Goal: Task Accomplishment & Management: Use online tool/utility

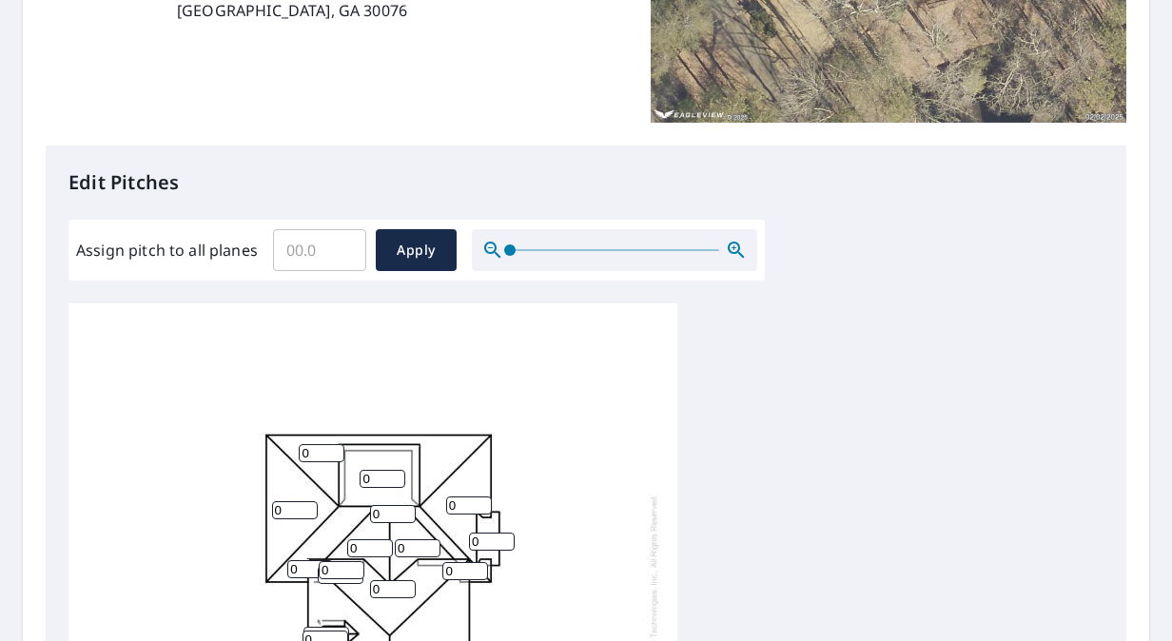
scroll to position [476, 0]
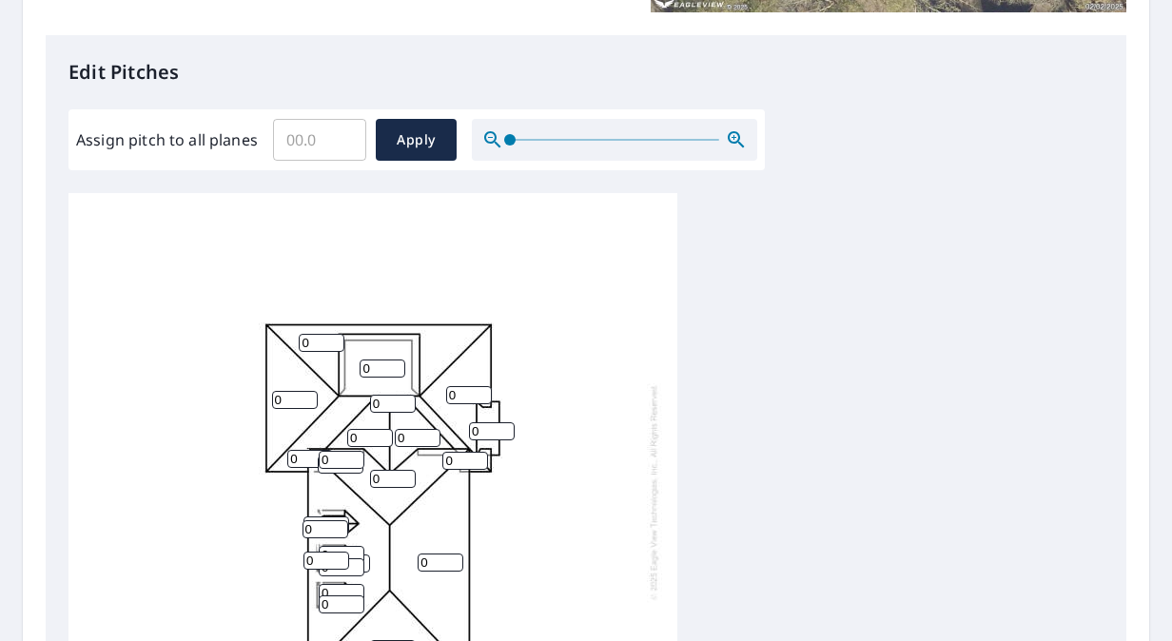
click at [304, 139] on input "Assign pitch to all planes" at bounding box center [319, 139] width 93 height 53
type input "11"
click at [405, 147] on span "Apply" at bounding box center [416, 140] width 50 height 24
type input "11"
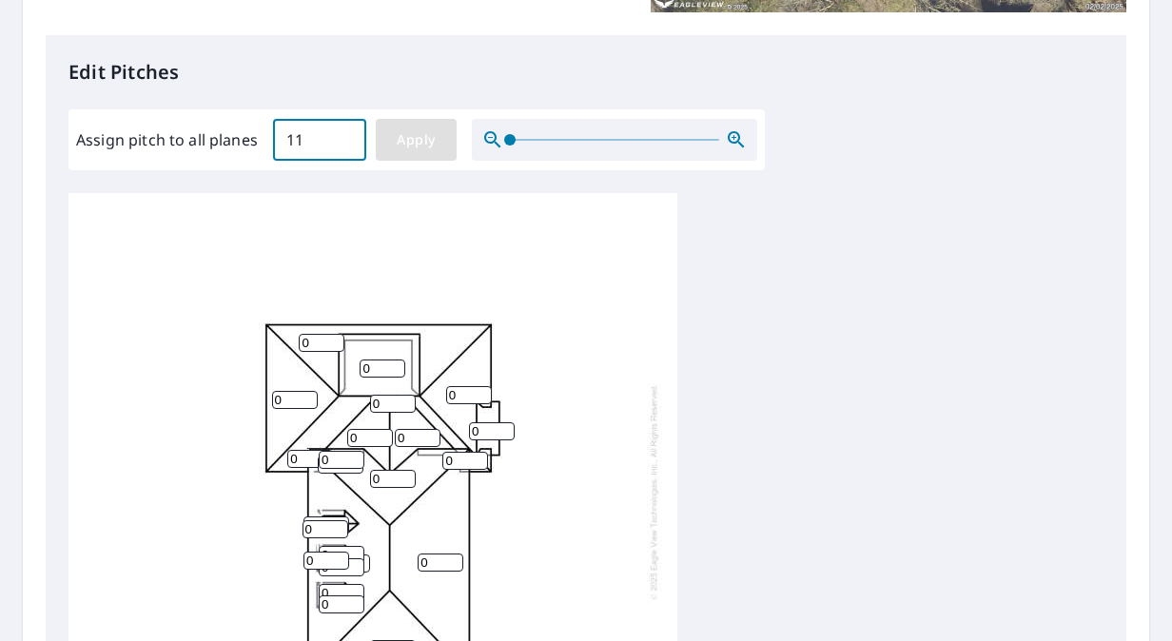
type input "11"
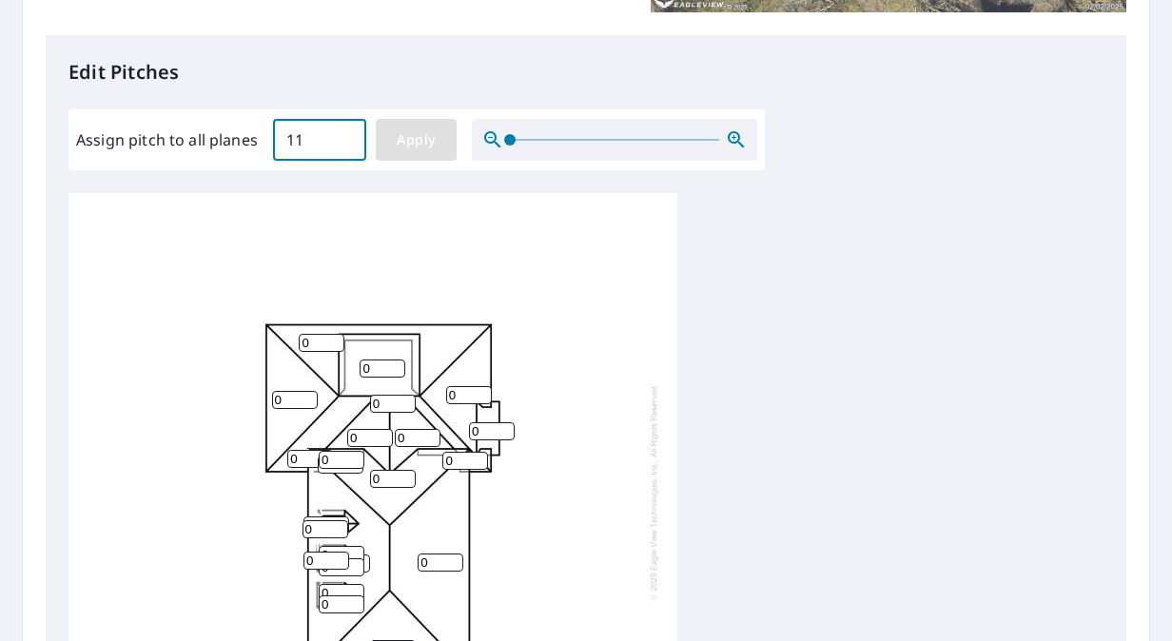
type input "11"
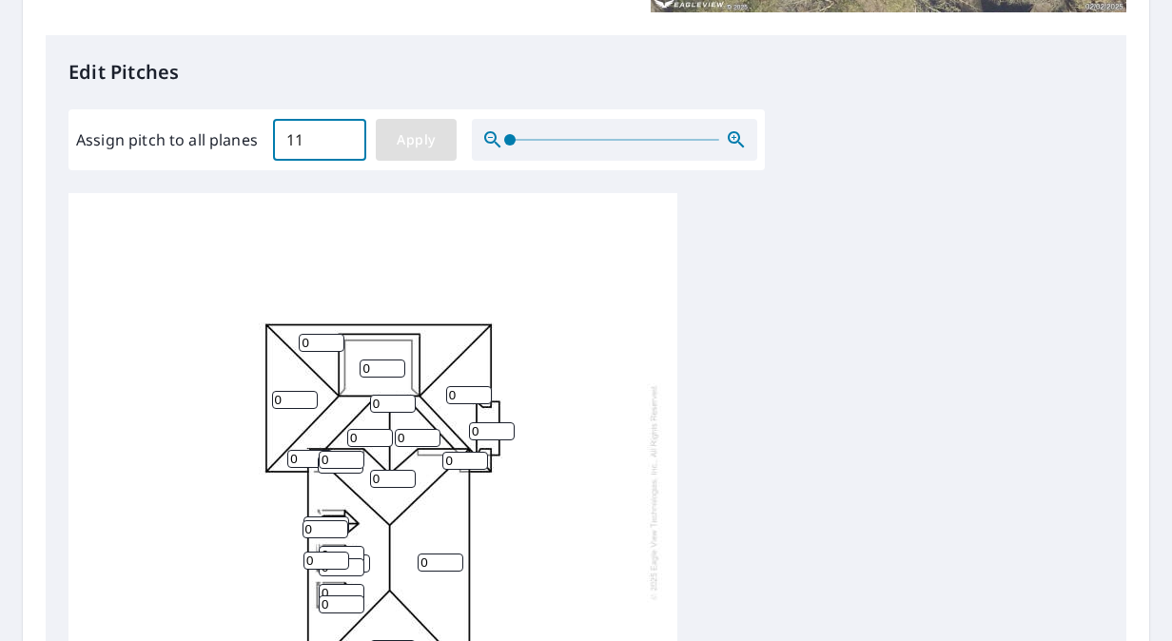
type input "11"
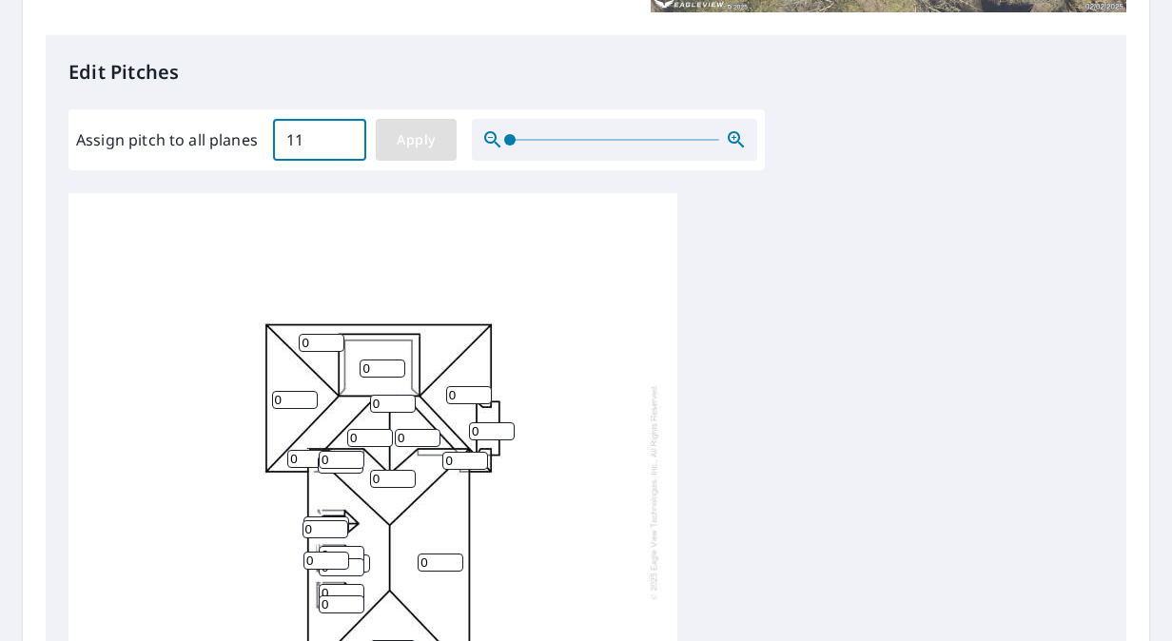
type input "11"
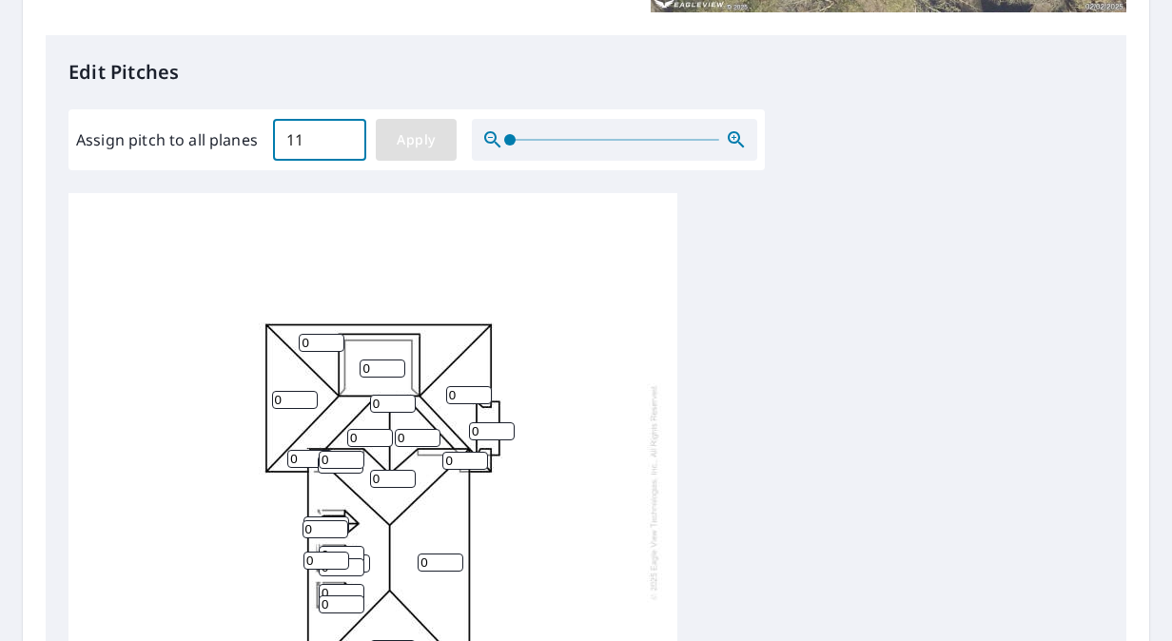
type input "11"
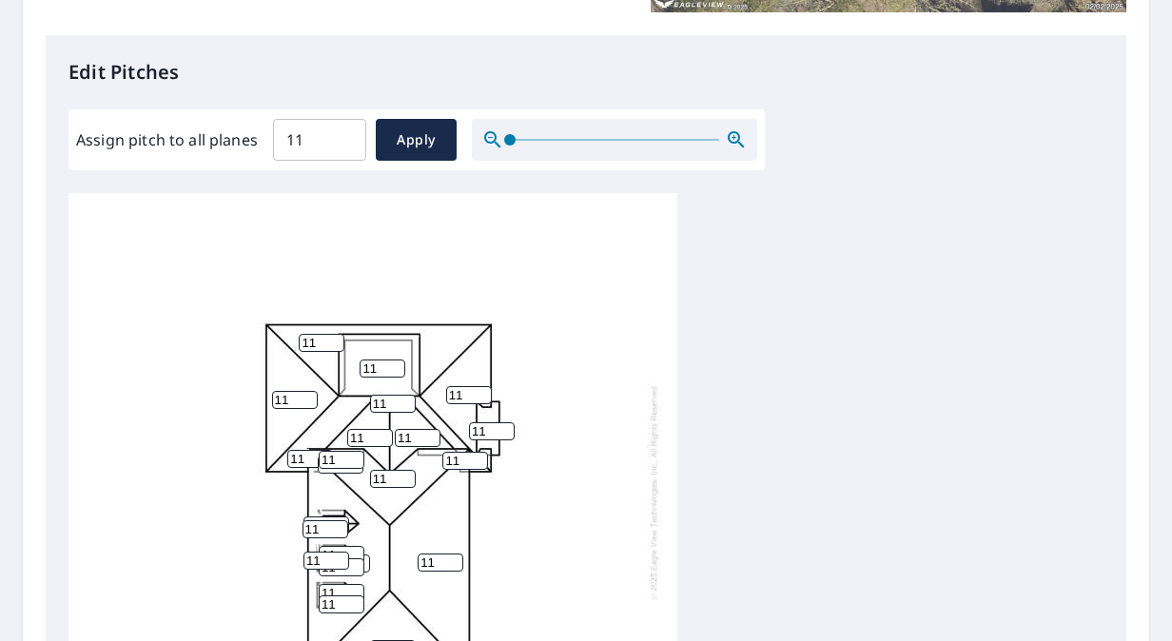
drag, startPoint x: 374, startPoint y: 367, endPoint x: 229, endPoint y: 371, distance: 144.7
click at [228, 369] on div "11 11 11 11 11 11 11 11 11 11 11 11 11 11 11 11 11 11 11 11 11 11 11" at bounding box center [373, 492] width 609 height 598
type input "6"
drag, startPoint x: 491, startPoint y: 427, endPoint x: 366, endPoint y: 428, distance: 124.7
click at [366, 428] on div "11 11 11 11 11 11 6 11 11 11 11 11 11 11 11 11 11 11 11 11 11 11 11" at bounding box center [373, 492] width 609 height 598
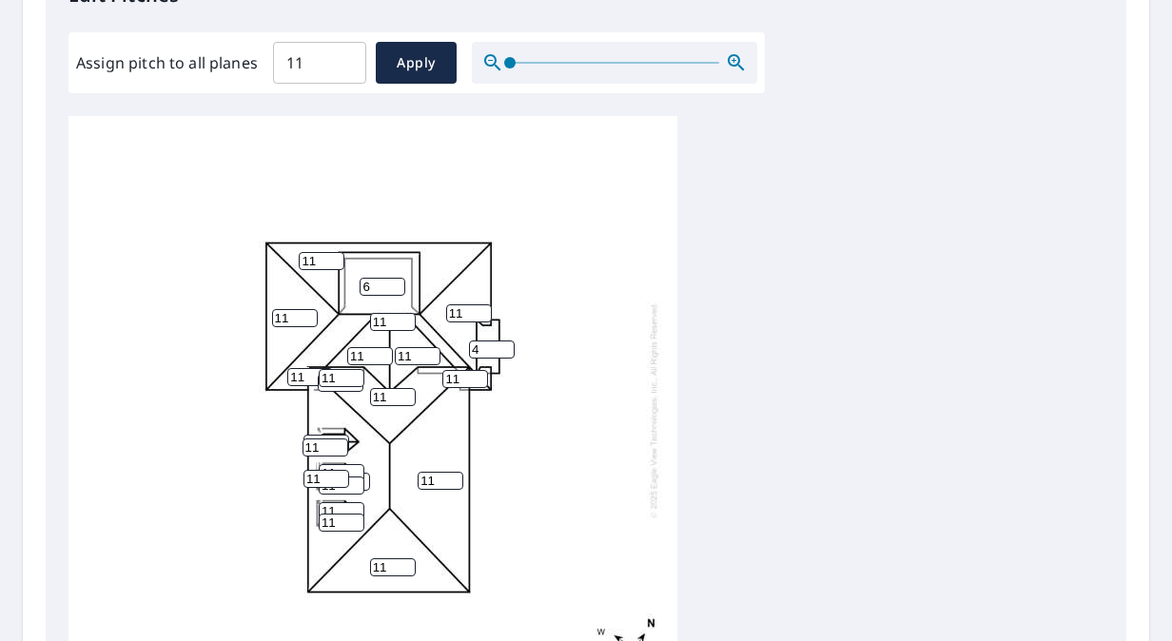
scroll to position [761, 0]
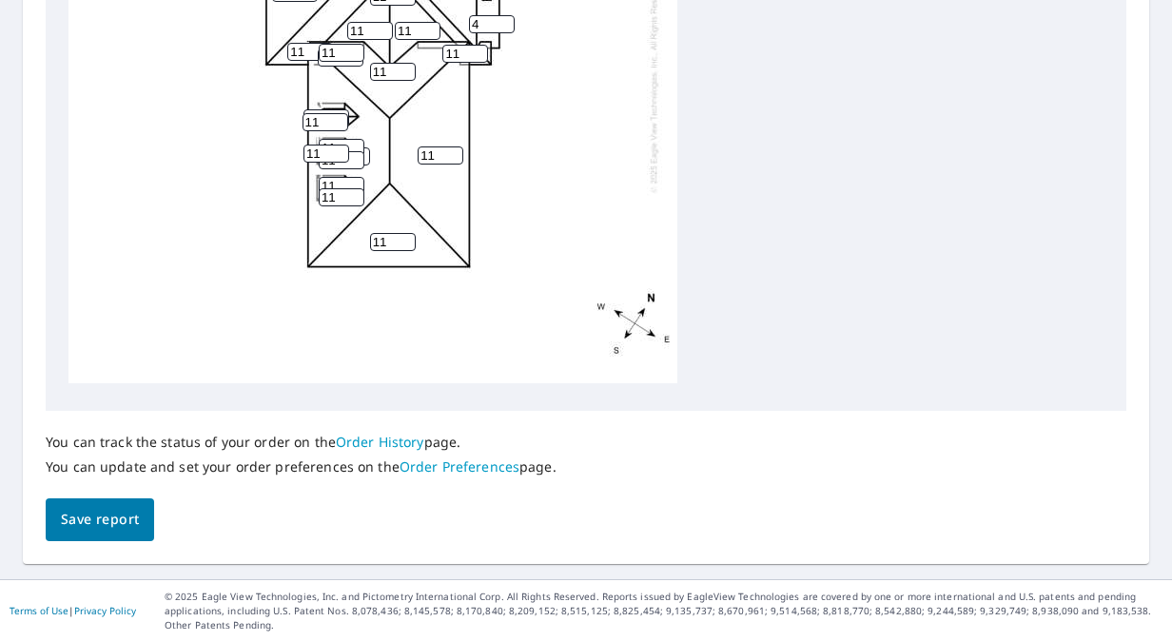
type input "4"
click at [110, 502] on button "Save report" at bounding box center [100, 520] width 108 height 43
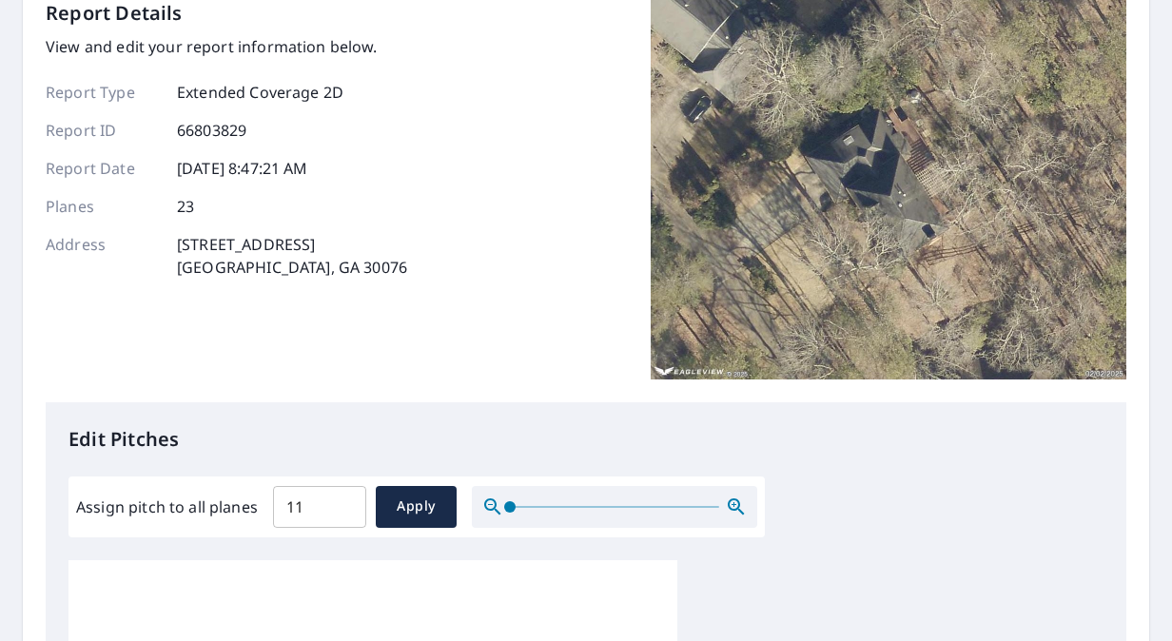
scroll to position [0, 0]
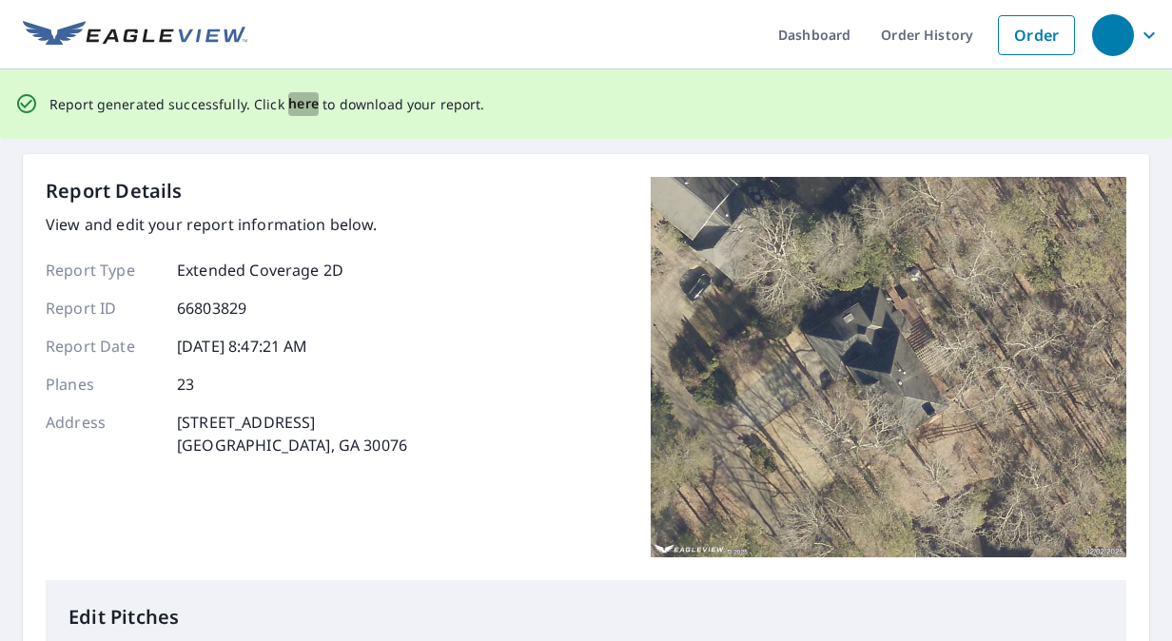
click at [297, 108] on span "here" at bounding box center [303, 104] width 31 height 24
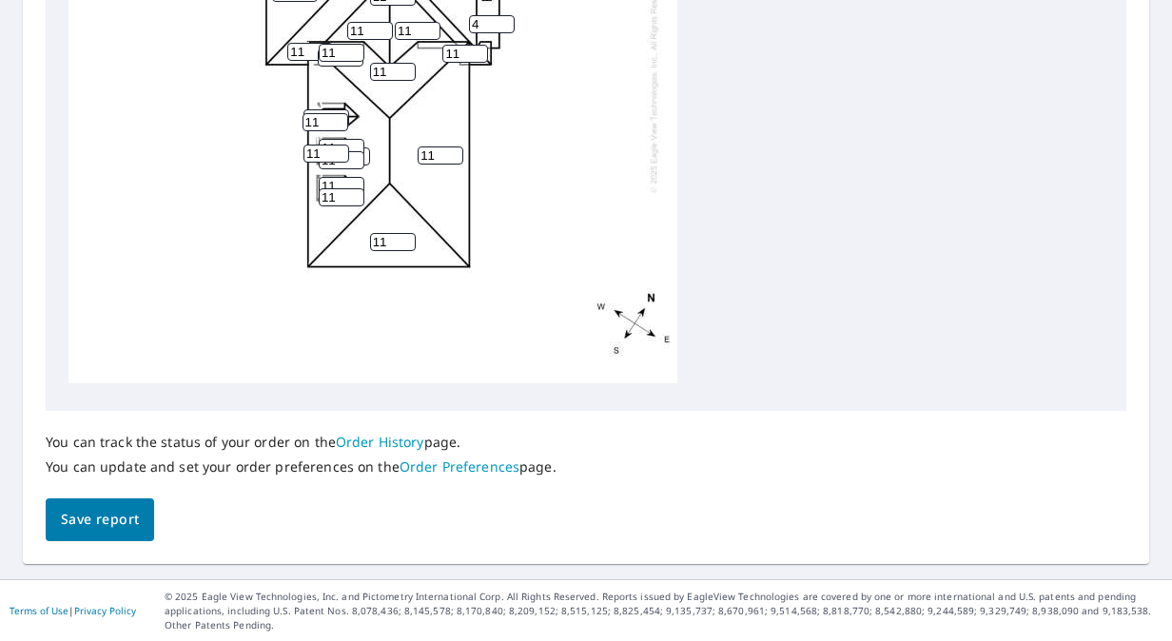
drag, startPoint x: 84, startPoint y: 510, endPoint x: 152, endPoint y: 413, distance: 118.8
click at [84, 510] on span "Save report" at bounding box center [100, 520] width 78 height 24
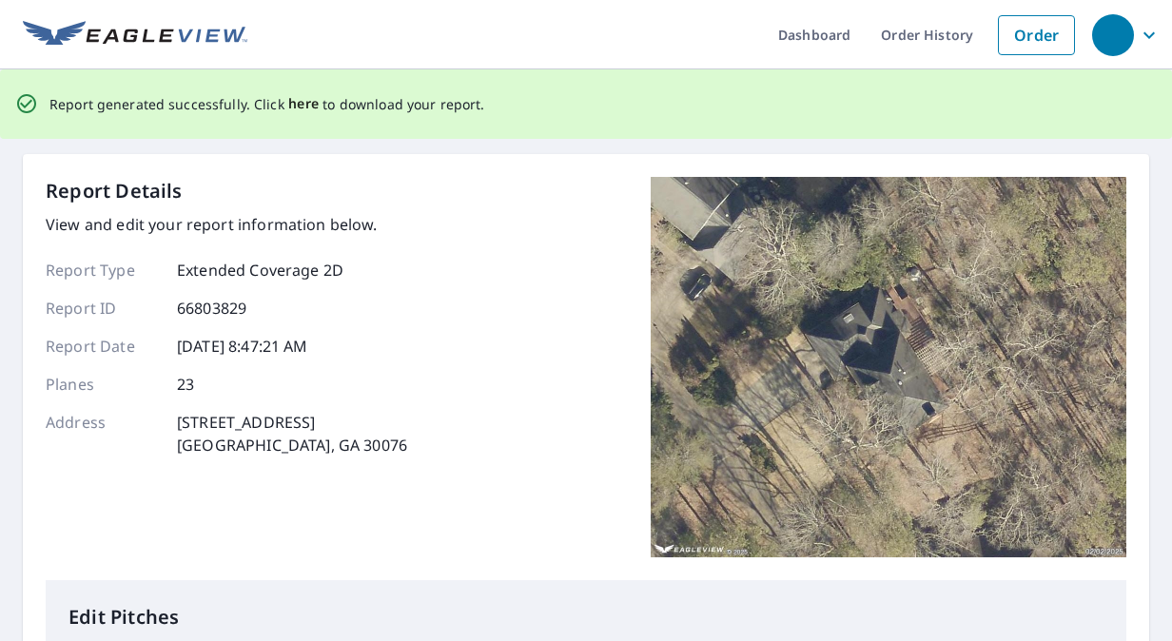
click at [288, 110] on span "here" at bounding box center [303, 104] width 31 height 24
